Goal: Check status: Check status

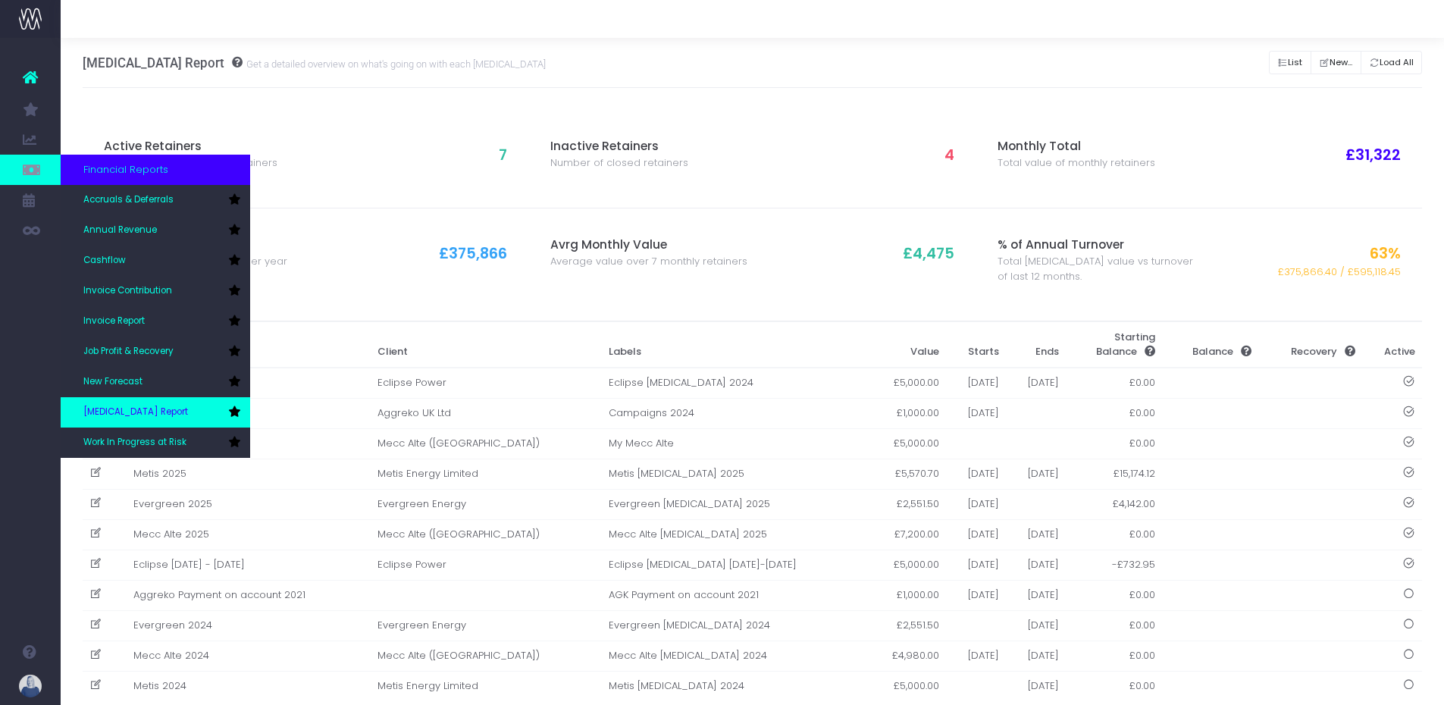
click at [121, 406] on span "[MEDICAL_DATA] Report" at bounding box center [135, 412] width 105 height 14
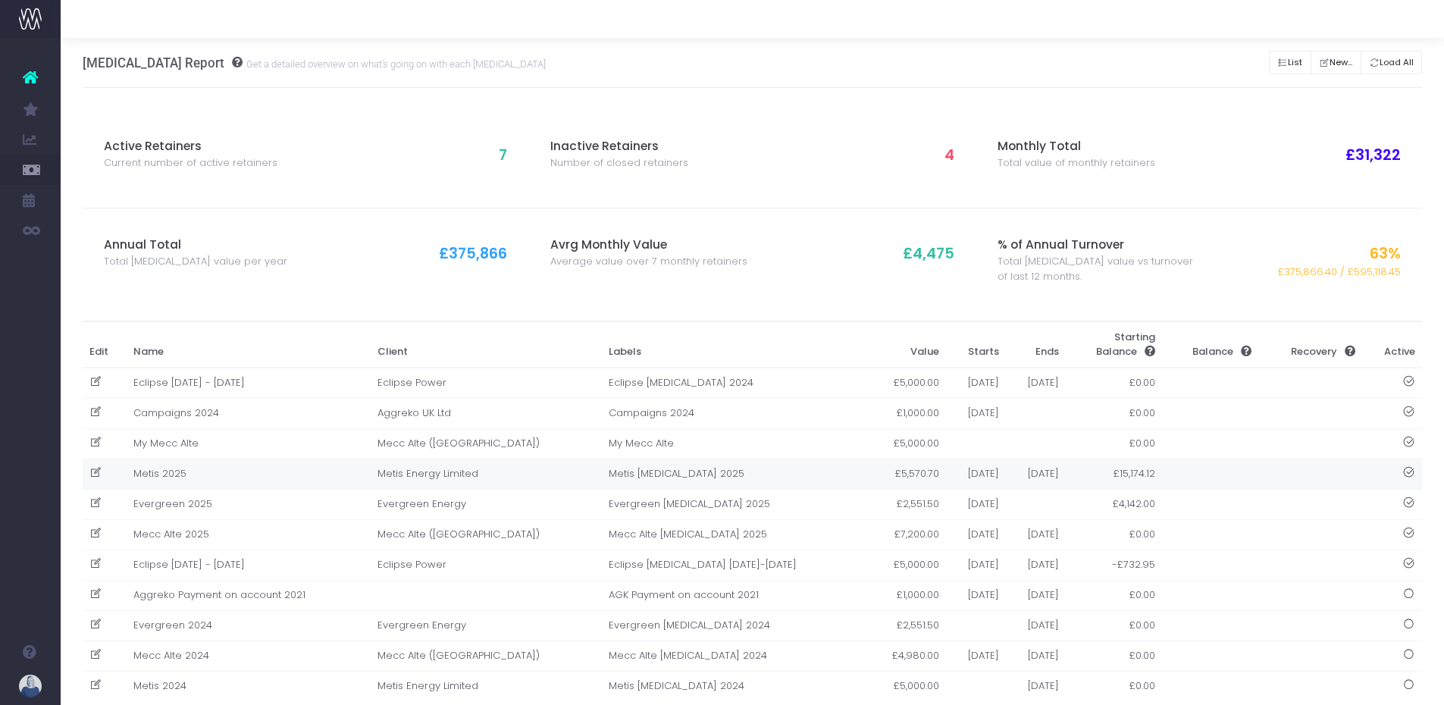
click at [187, 468] on td "Metis 2025" at bounding box center [249, 473] width 244 height 30
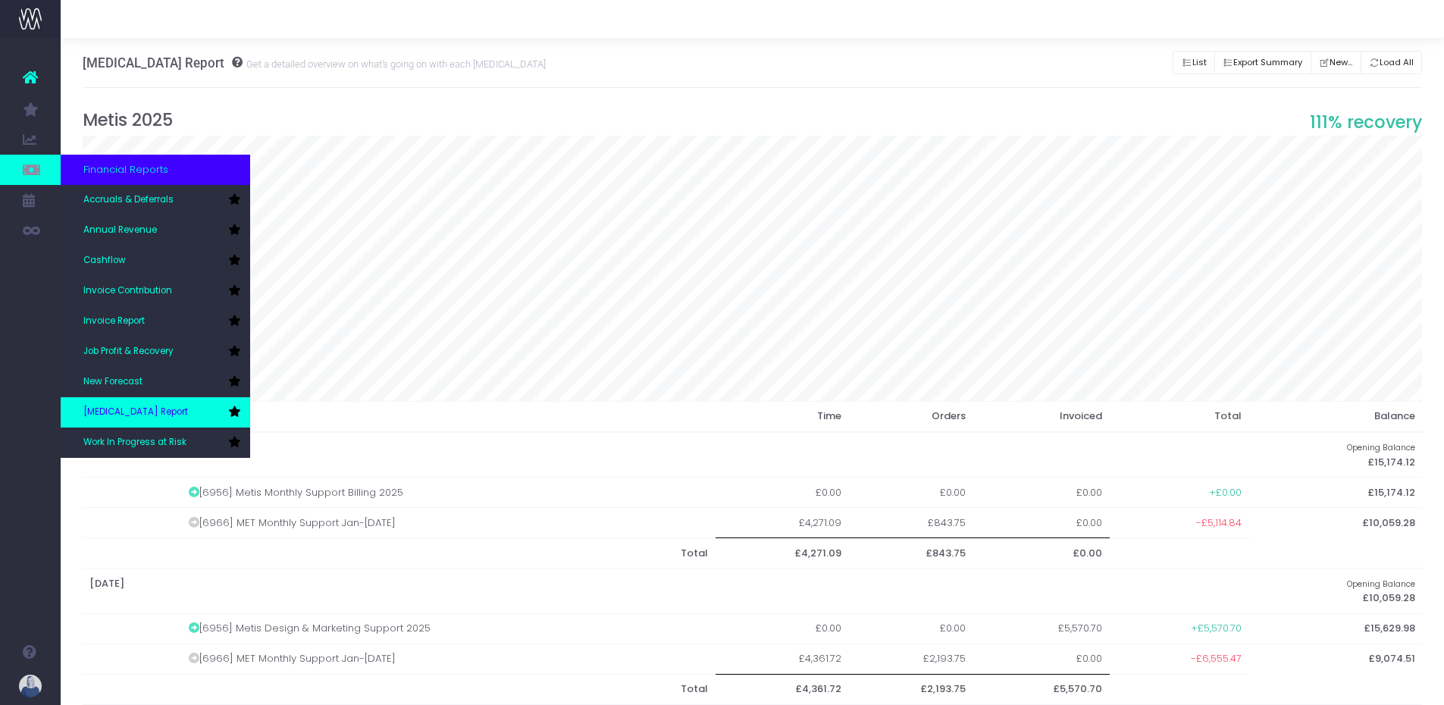
click at [169, 408] on link "[MEDICAL_DATA] Report" at bounding box center [155, 412] width 189 height 30
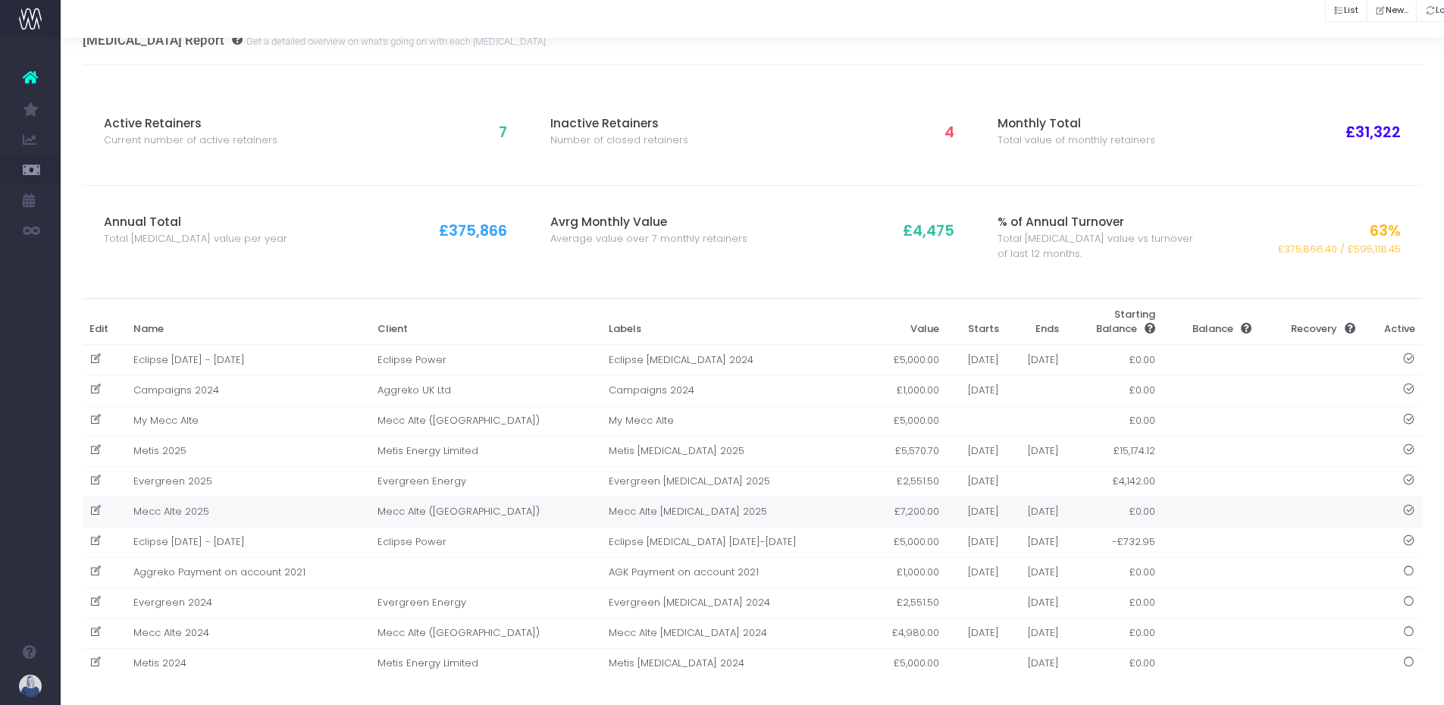
scroll to position [35, 0]
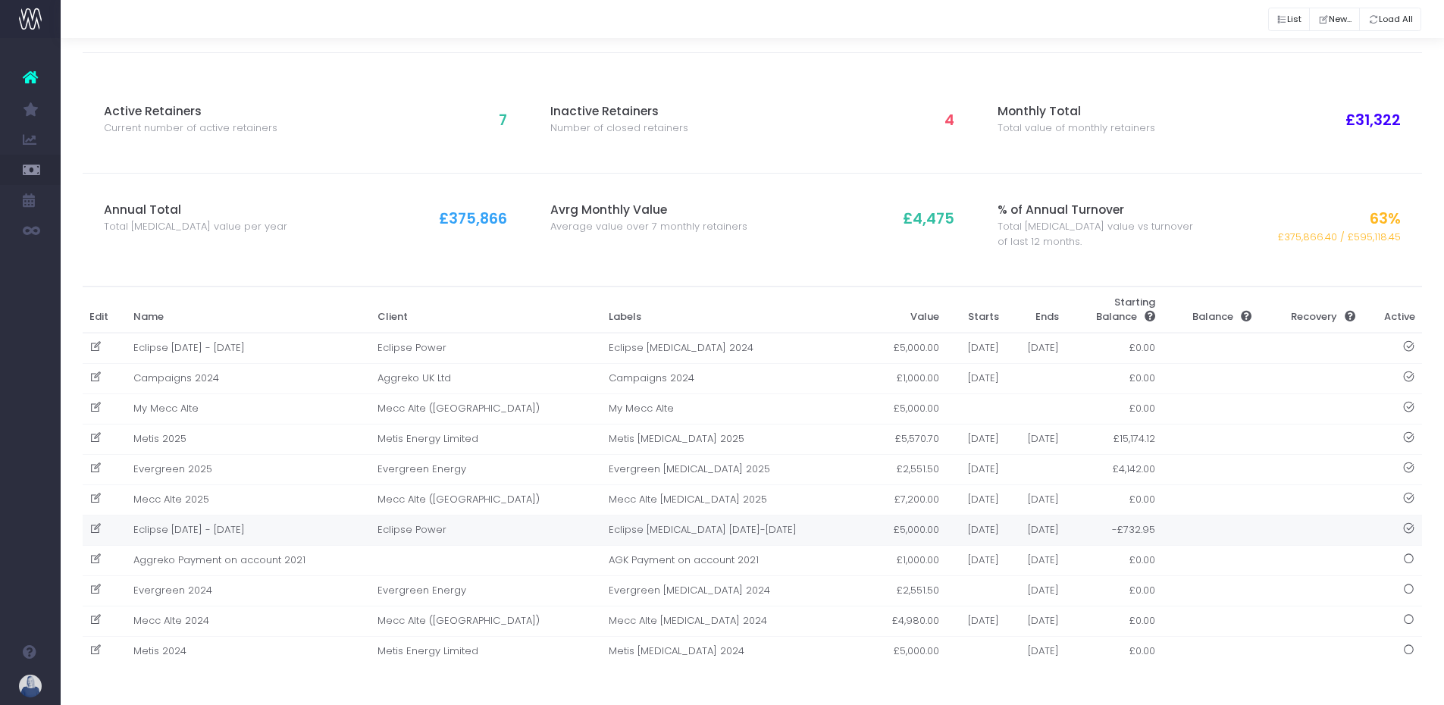
click at [188, 526] on td "Eclipse [DATE] - [DATE]" at bounding box center [249, 530] width 244 height 30
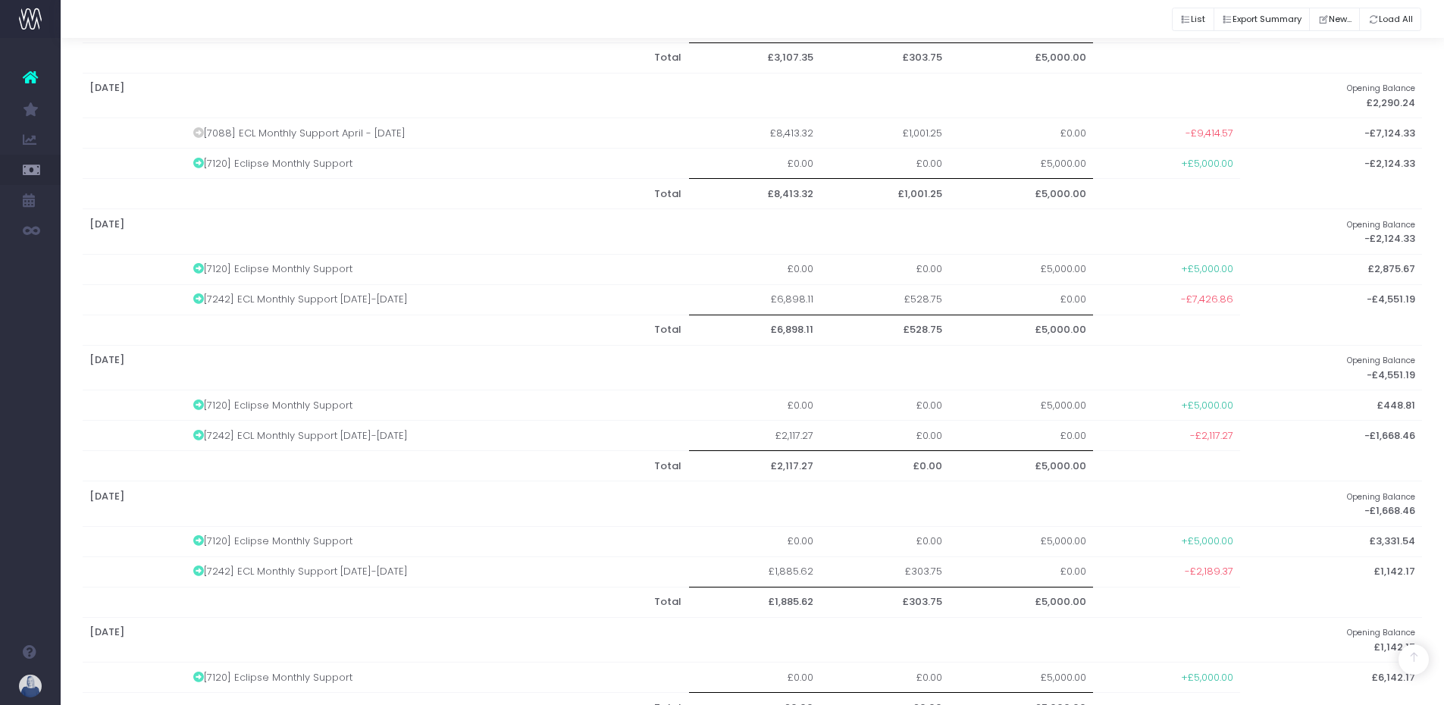
scroll to position [605, 0]
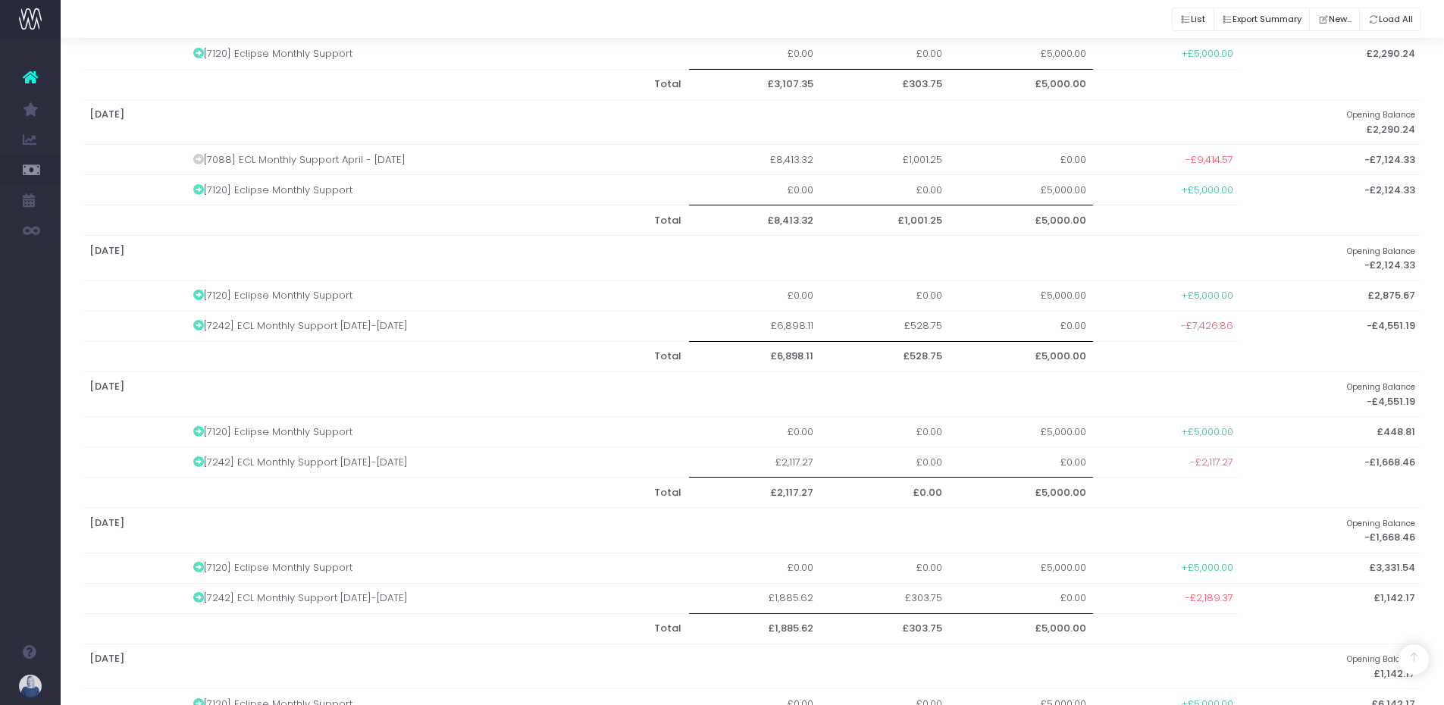
click at [1267, 560] on th "£3,331.54" at bounding box center [1331, 567] width 182 height 30
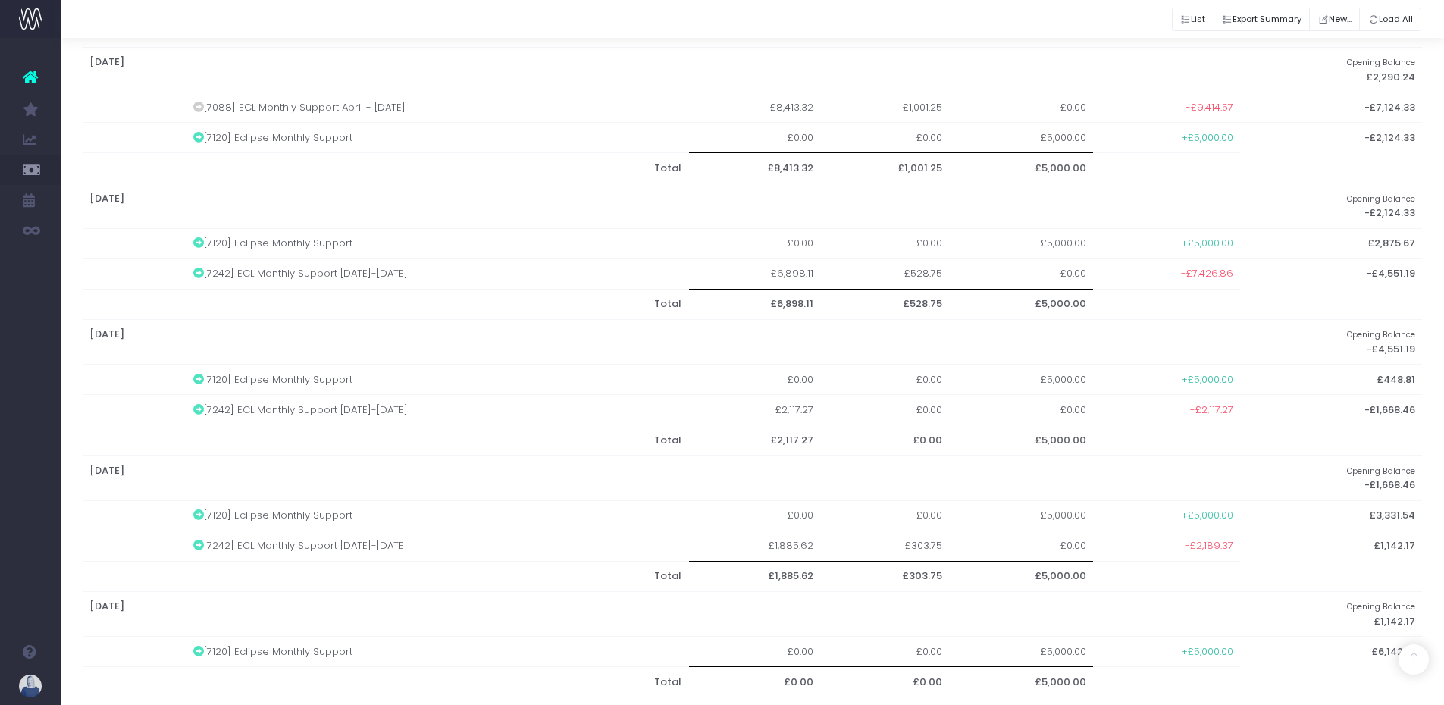
scroll to position [681, 0]
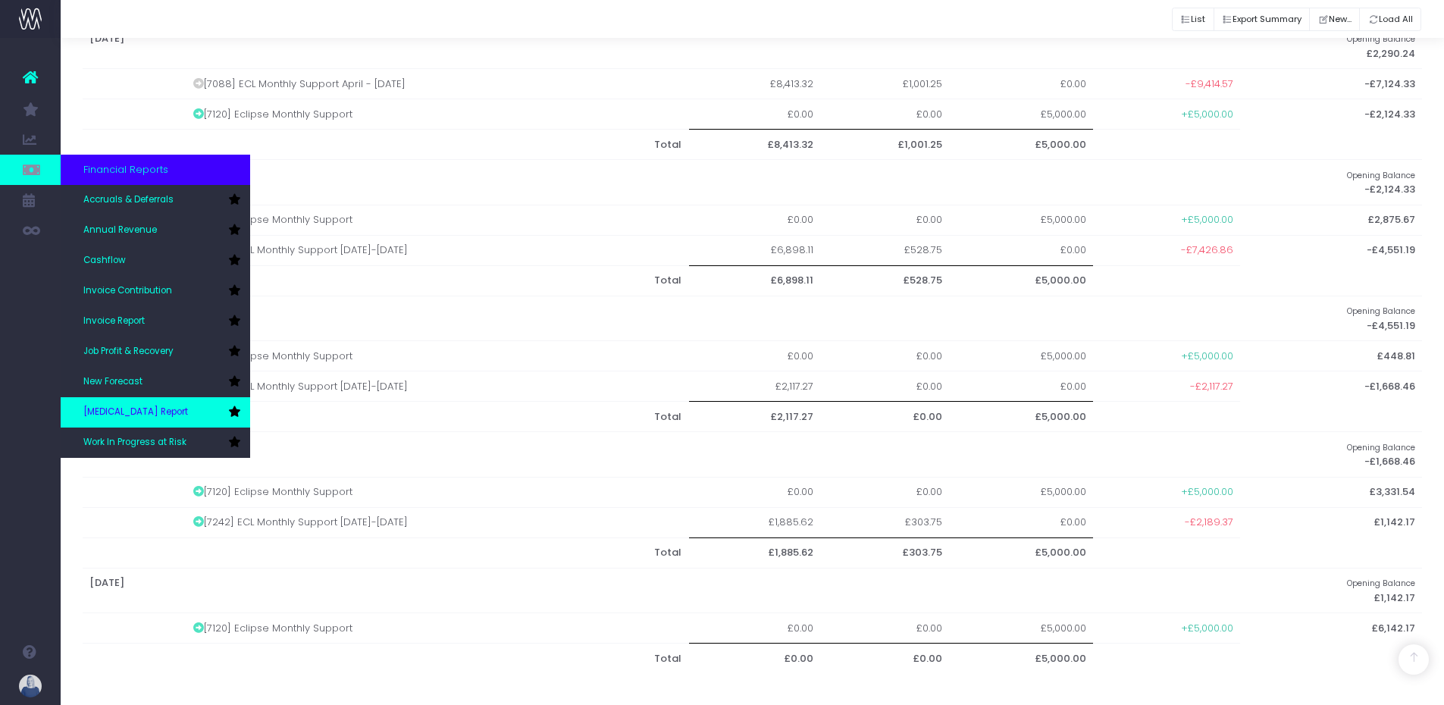
click at [142, 411] on span "[MEDICAL_DATA] Report" at bounding box center [135, 412] width 105 height 14
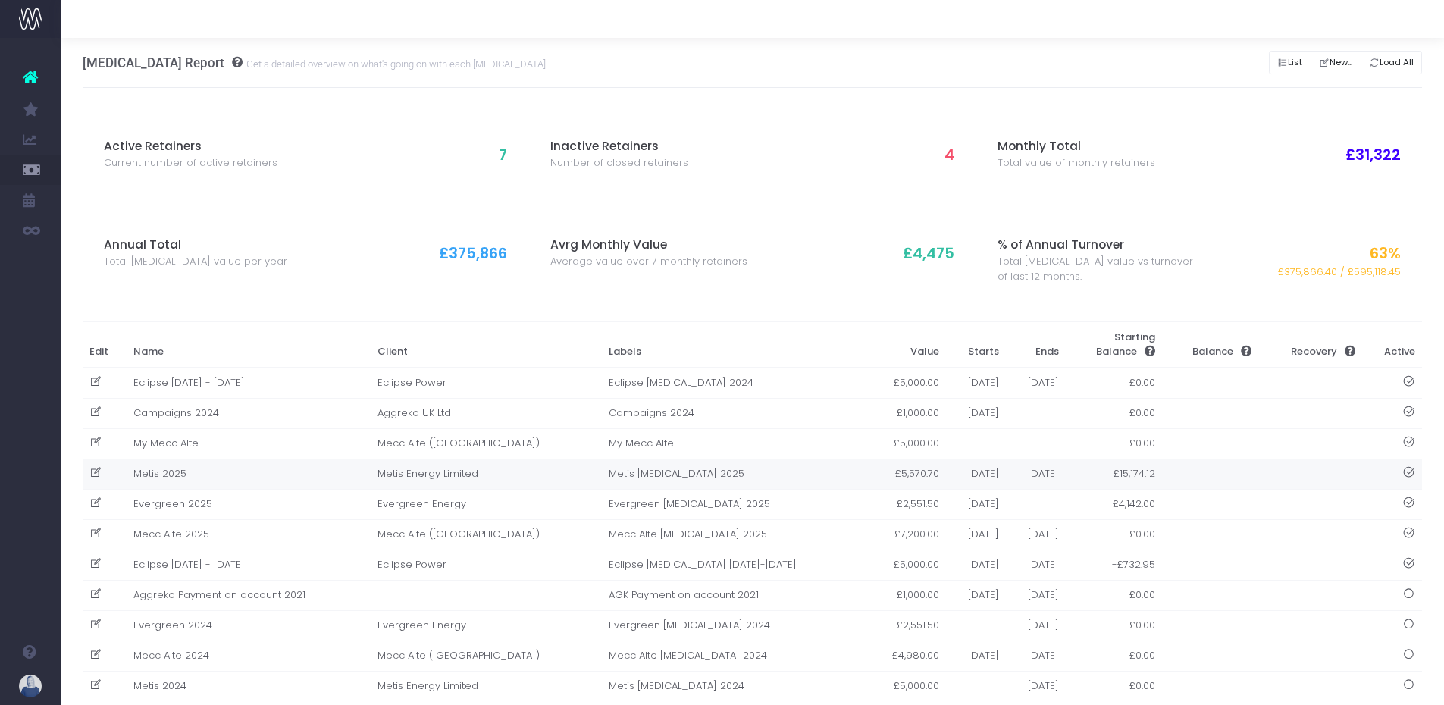
click at [195, 471] on td "Metis 2025" at bounding box center [249, 473] width 244 height 30
click at [195, 471] on div at bounding box center [722, 352] width 1444 height 705
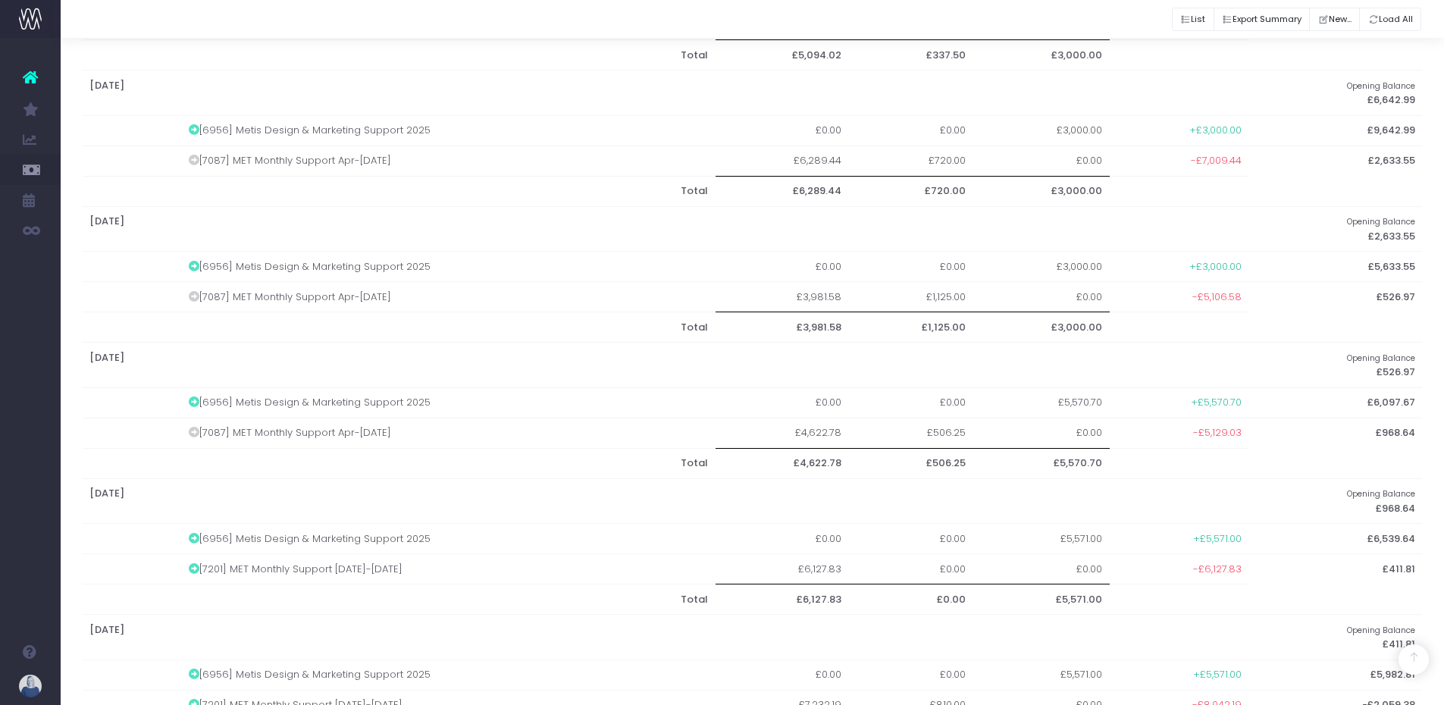
scroll to position [1088, 0]
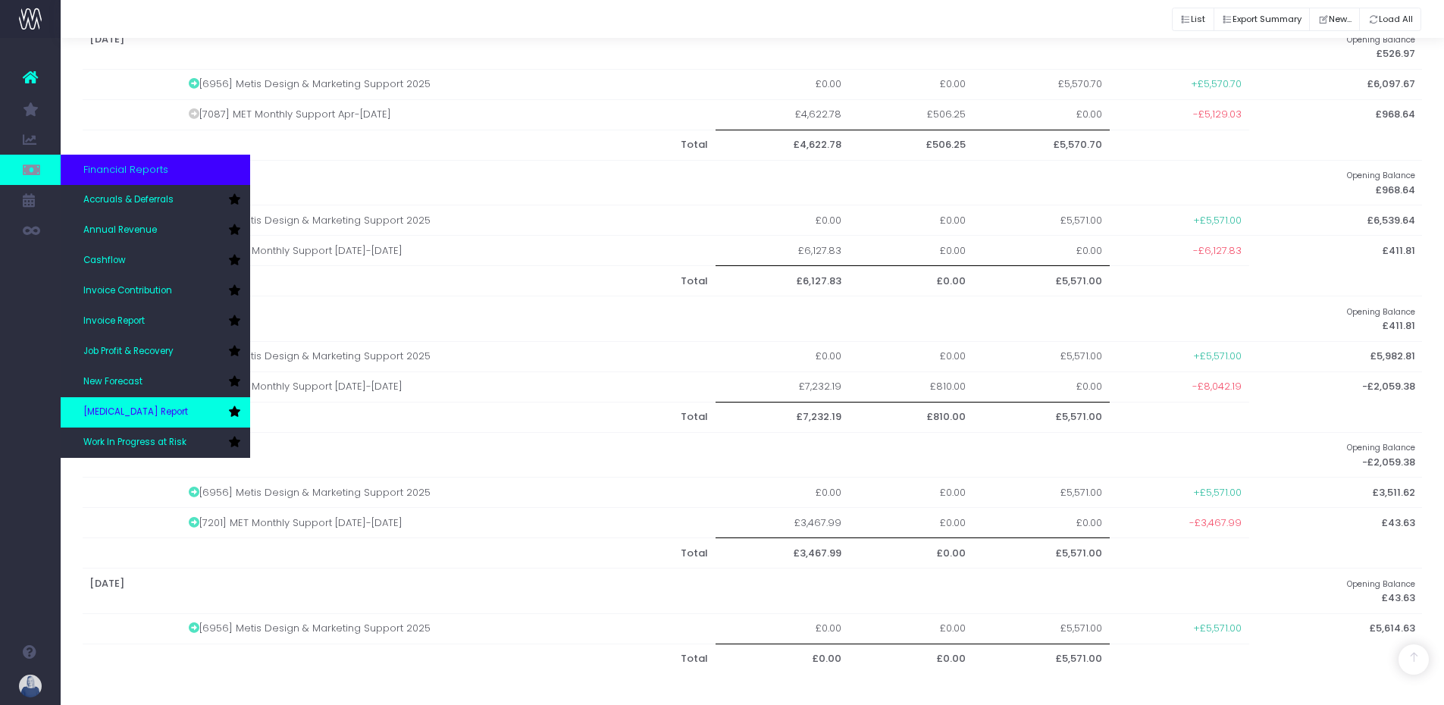
click at [153, 407] on link "[MEDICAL_DATA] Report" at bounding box center [155, 412] width 189 height 30
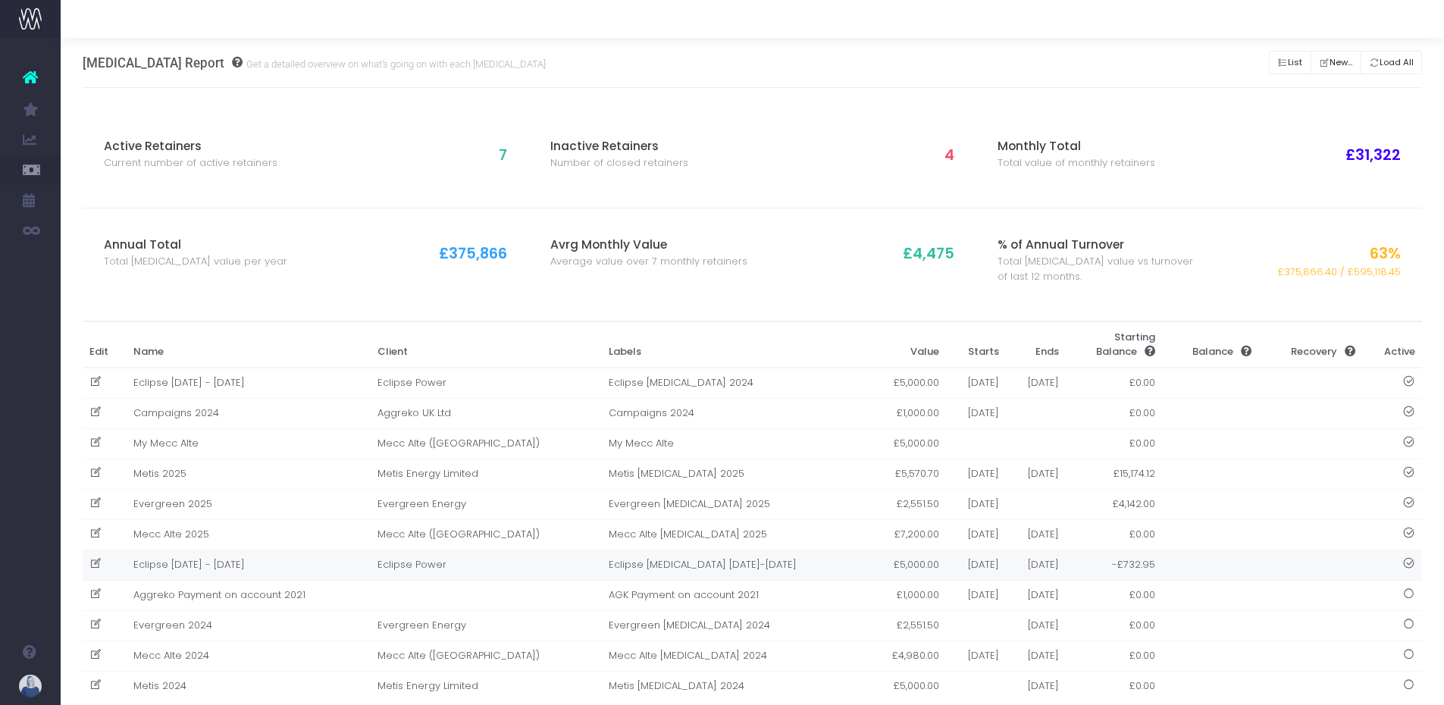
click at [230, 565] on td "Eclipse [DATE] - [DATE]" at bounding box center [249, 564] width 244 height 30
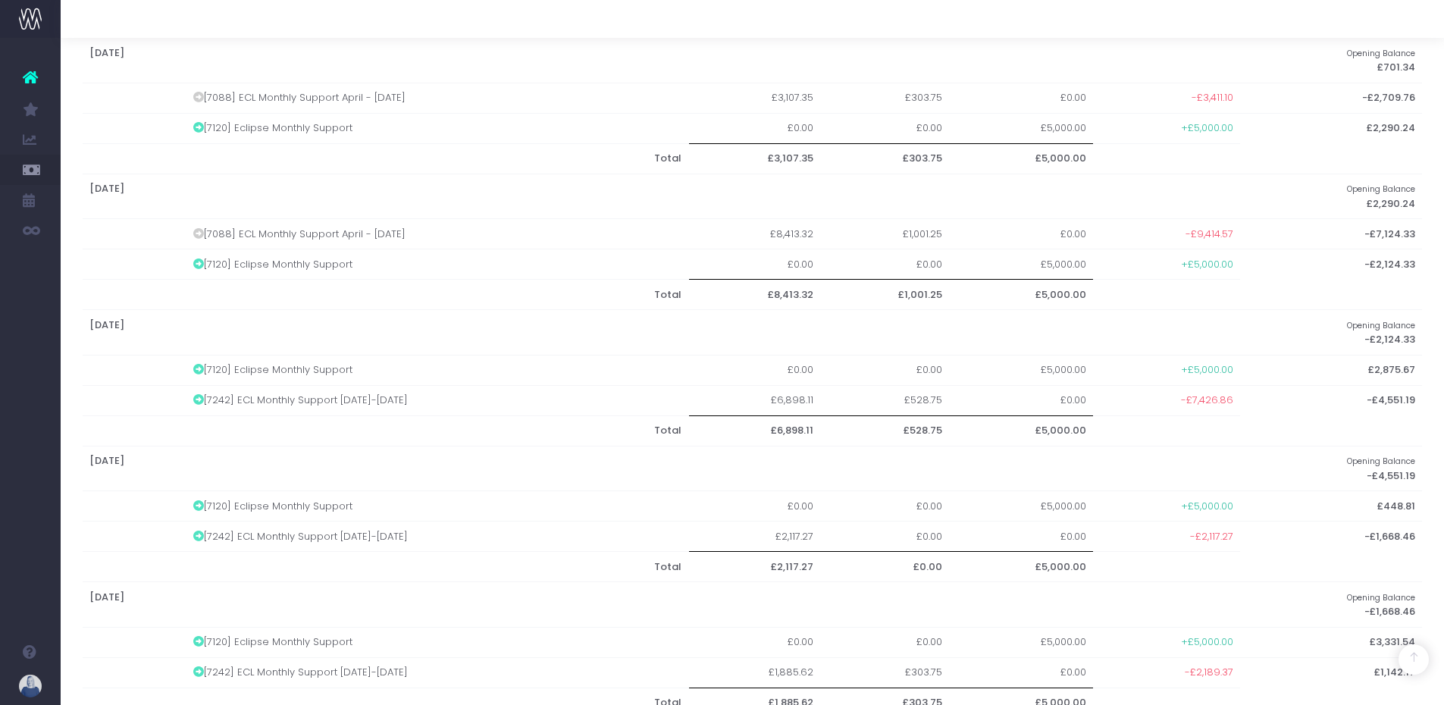
scroll to position [681, 0]
